Goal: Information Seeking & Learning: Find contact information

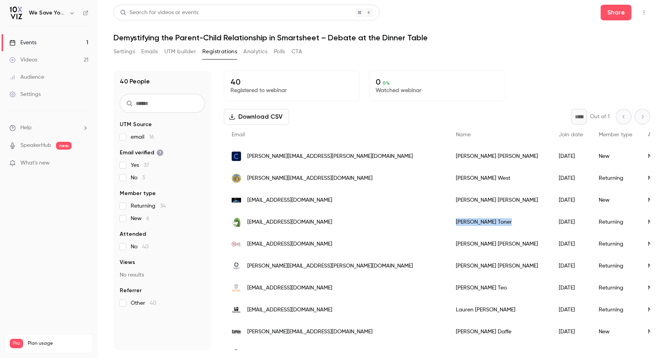
drag, startPoint x: 362, startPoint y: 221, endPoint x: 402, endPoint y: 219, distance: 40.8
click at [448, 219] on div "[PERSON_NAME]" at bounding box center [499, 222] width 103 height 22
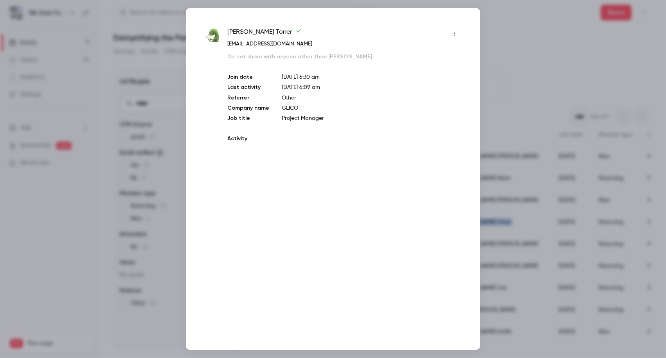
copy div "[PERSON_NAME]"
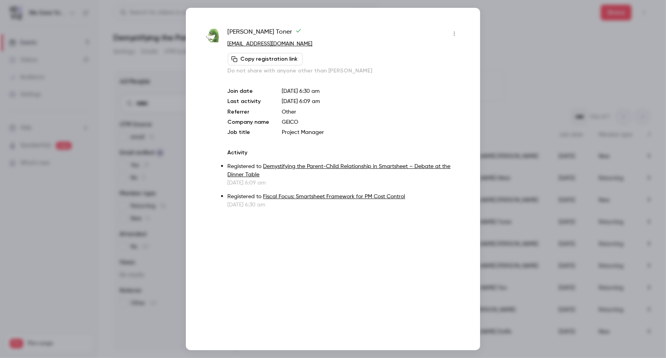
click at [523, 40] on div at bounding box center [333, 179] width 666 height 358
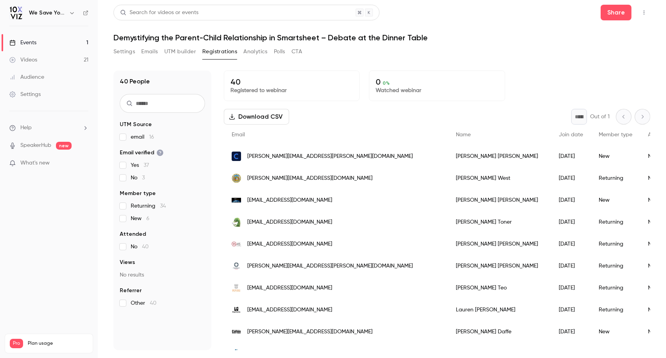
click at [277, 202] on span "[EMAIL_ADDRESS][DOMAIN_NAME]" at bounding box center [289, 200] width 85 height 8
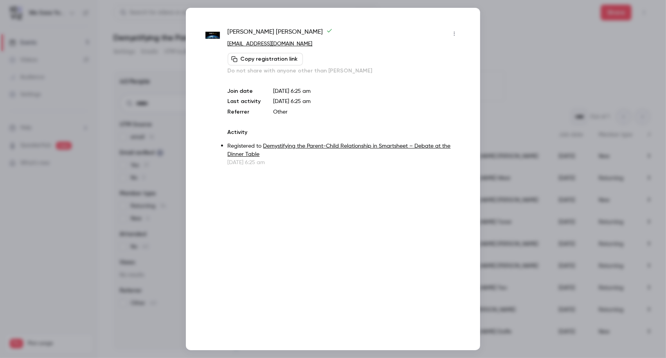
click at [572, 196] on div at bounding box center [333, 179] width 666 height 358
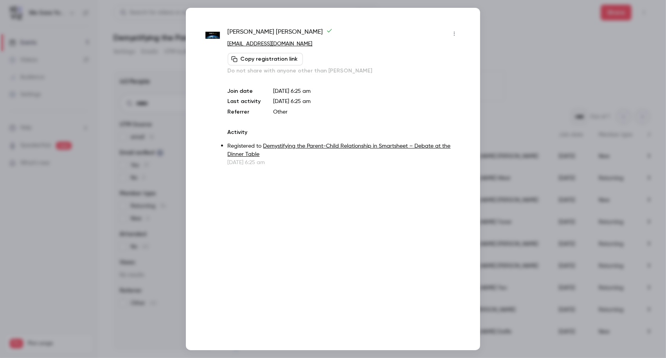
click at [456, 34] on icon "button" at bounding box center [454, 33] width 6 height 5
click at [401, 117] on div at bounding box center [333, 179] width 666 height 358
click at [328, 190] on div "[PERSON_NAME] [EMAIL_ADDRESS][DOMAIN_NAME] Copy registration link Do not share …" at bounding box center [333, 179] width 294 height 342
click at [618, 207] on div at bounding box center [333, 179] width 666 height 358
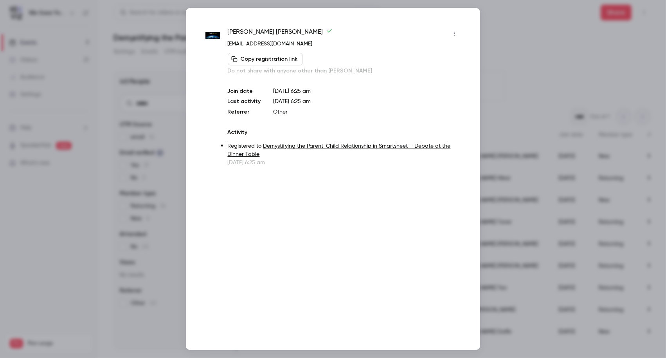
click at [546, 39] on div at bounding box center [333, 179] width 666 height 358
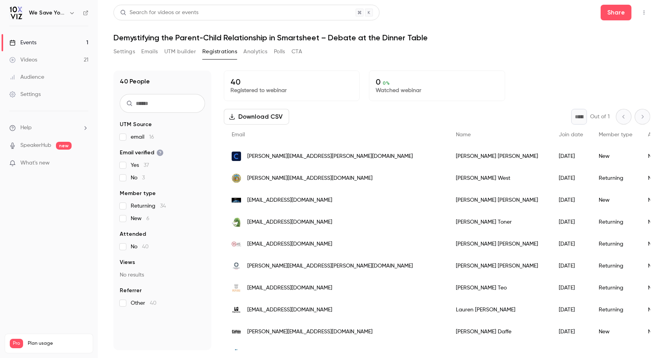
click at [251, 199] on span "[EMAIL_ADDRESS][DOMAIN_NAME]" at bounding box center [289, 200] width 85 height 8
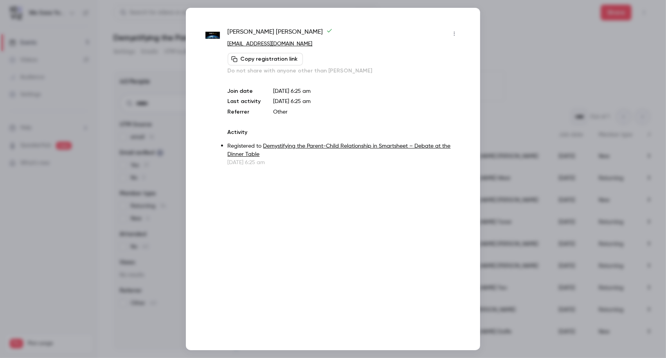
click at [212, 35] on img at bounding box center [212, 35] width 14 height 7
click at [556, 157] on div at bounding box center [333, 179] width 666 height 358
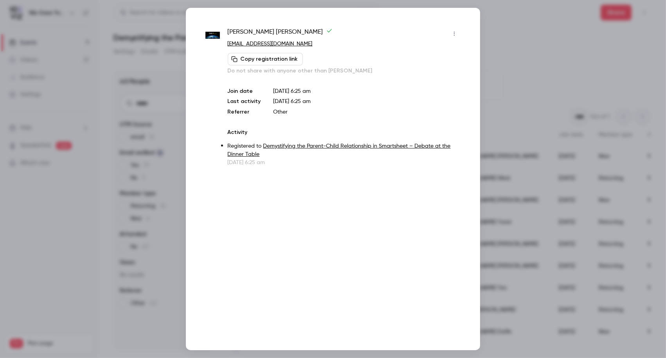
click at [630, 186] on div at bounding box center [333, 179] width 666 height 358
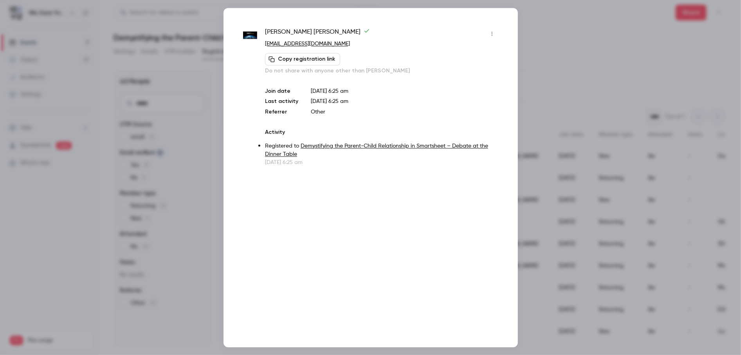
click at [653, 182] on div at bounding box center [370, 177] width 741 height 355
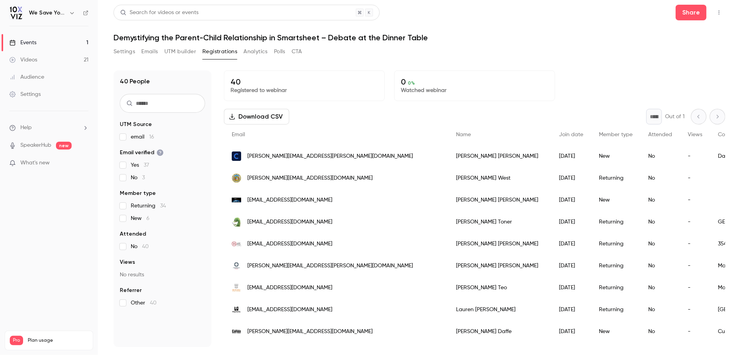
click at [290, 198] on span "[EMAIL_ADDRESS][DOMAIN_NAME]" at bounding box center [289, 200] width 85 height 8
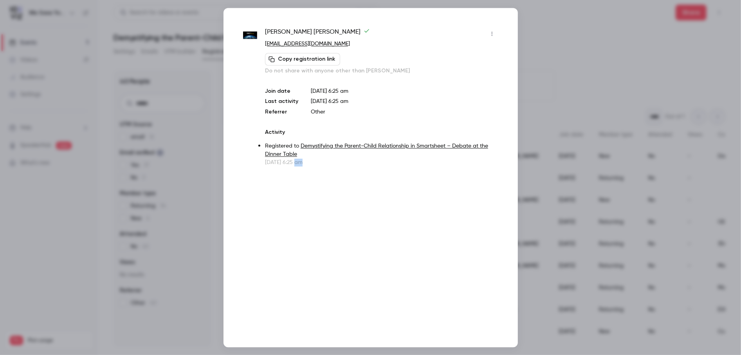
click at [290, 198] on div "[PERSON_NAME] [EMAIL_ADDRESS][DOMAIN_NAME] Copy registration link Do not share …" at bounding box center [370, 177] width 294 height 339
click at [298, 45] on link "[EMAIL_ADDRESS][DOMAIN_NAME]" at bounding box center [307, 43] width 85 height 5
click at [616, 59] on div at bounding box center [370, 177] width 741 height 355
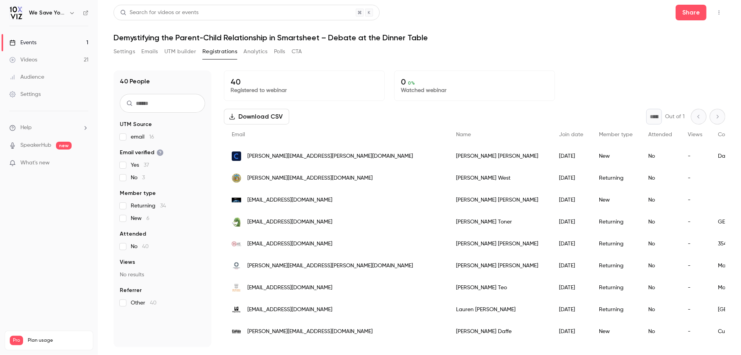
click at [148, 50] on button "Emails" at bounding box center [149, 51] width 16 height 13
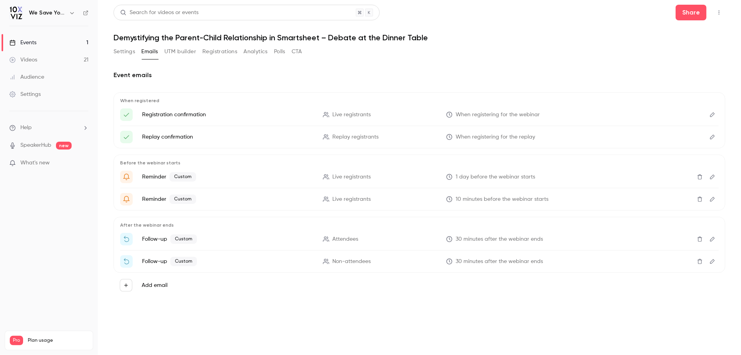
click at [186, 51] on button "UTM builder" at bounding box center [180, 51] width 32 height 13
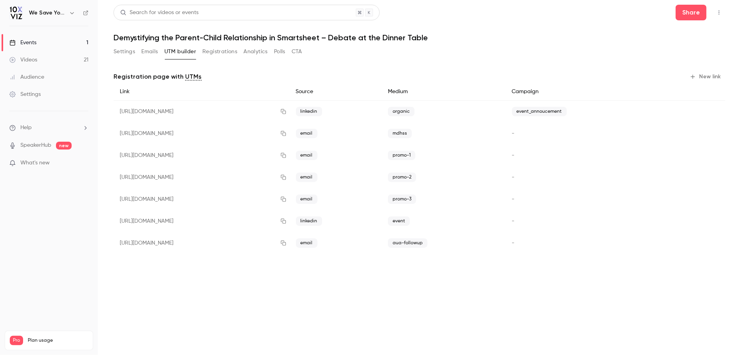
click at [226, 51] on button "Registrations" at bounding box center [219, 51] width 35 height 13
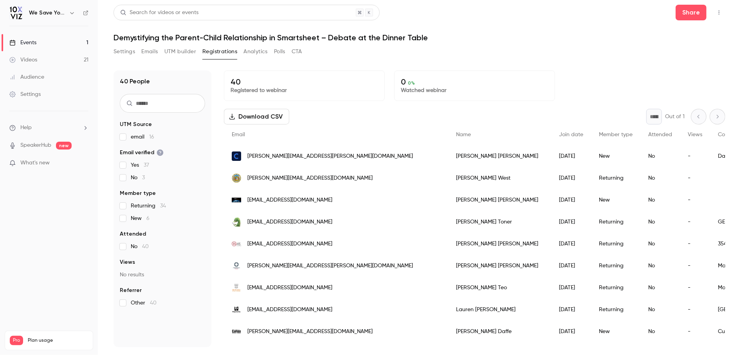
click at [299, 50] on button "CTA" at bounding box center [297, 51] width 11 height 13
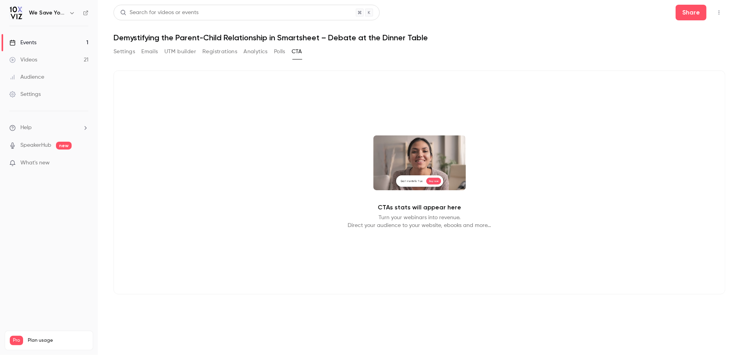
click at [224, 50] on button "Registrations" at bounding box center [219, 51] width 35 height 13
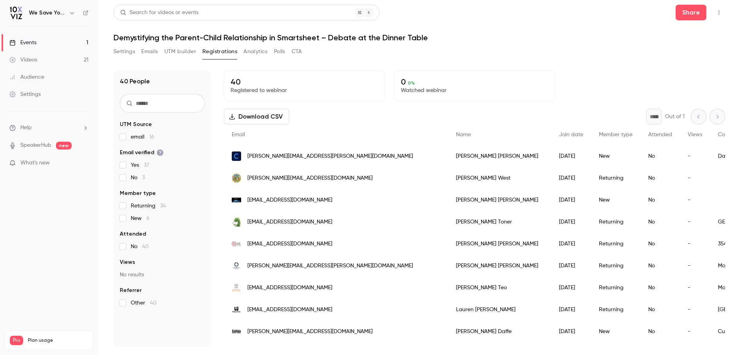
click at [666, 12] on icon "button" at bounding box center [718, 13] width 1 height 4
click at [571, 30] on div at bounding box center [370, 177] width 741 height 355
